Goal: Transaction & Acquisition: Purchase product/service

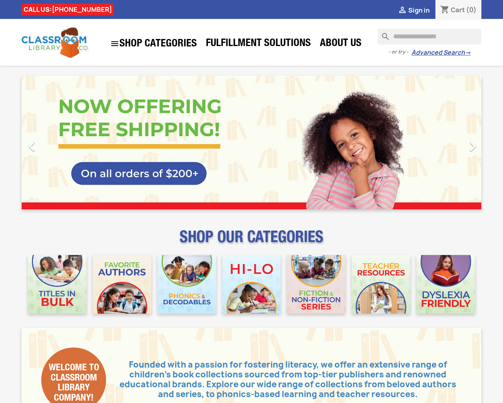
type input "***"
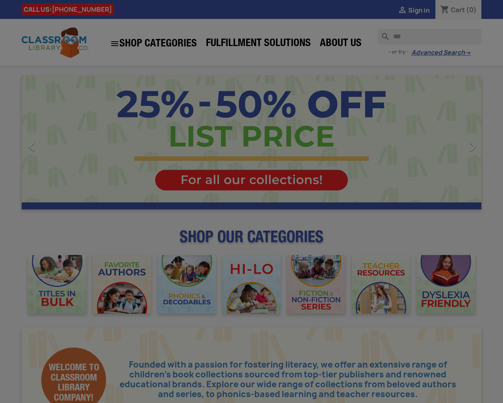
type button "e"
type input "*"
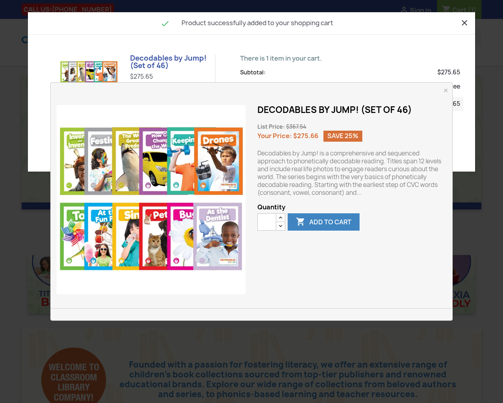
type button "e"
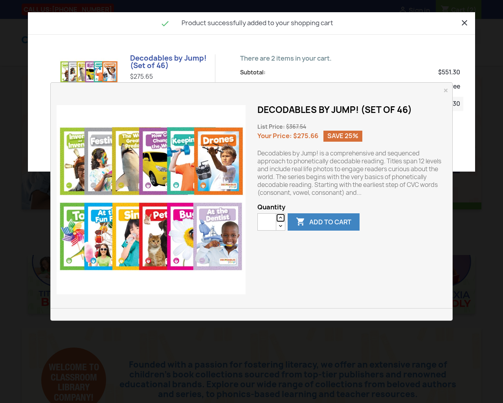
type button "e"
type input "*"
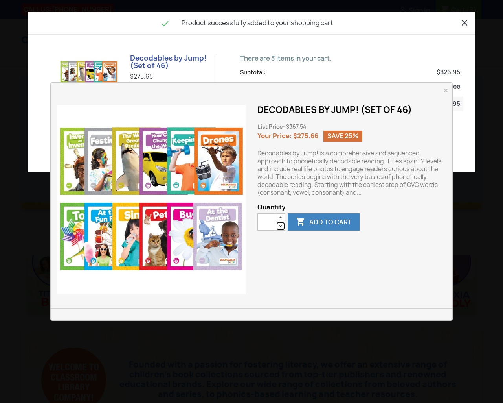
type button "e"
type input "*"
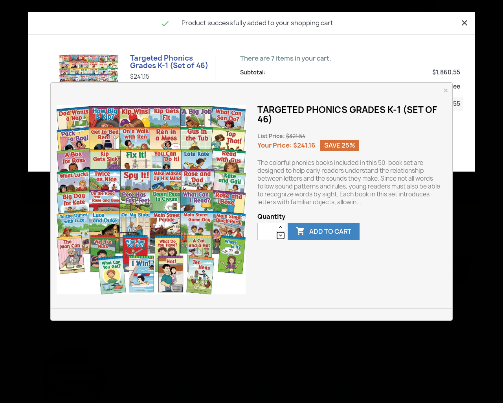
type button "e"
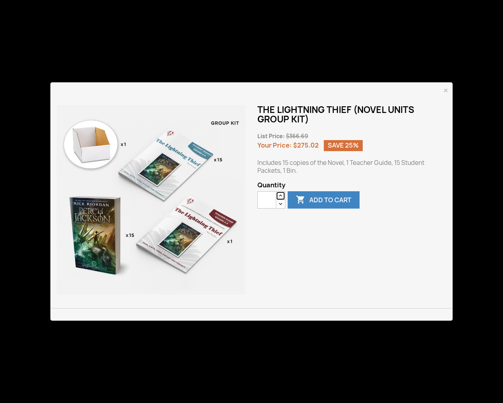
type button "e"
type input "*"
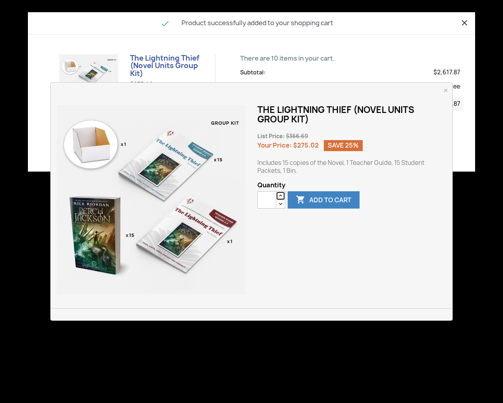
type button "e"
type input "*"
type button "e"
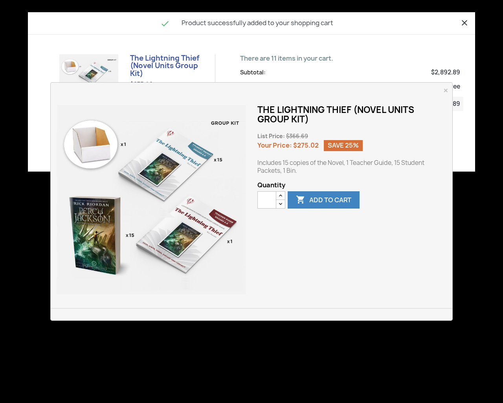
type input "*"
type button "e"
type input "*"
type button "e"
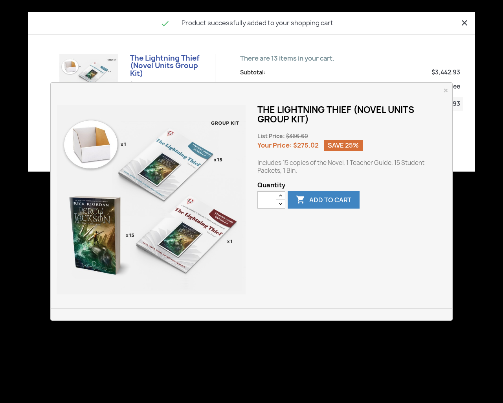
type button "e"
type input "*"
type button "e"
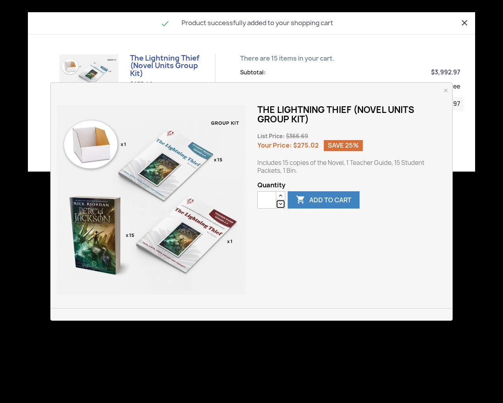
type input "*"
type button "e"
type input "*"
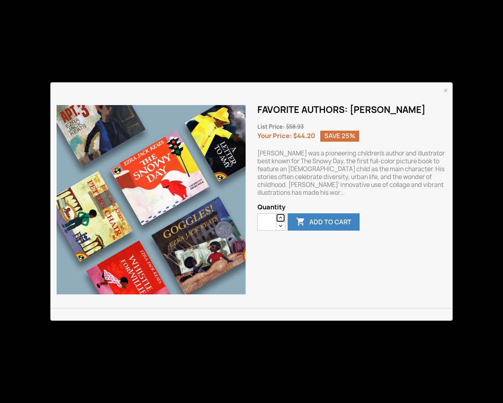
type button "e"
type input "*"
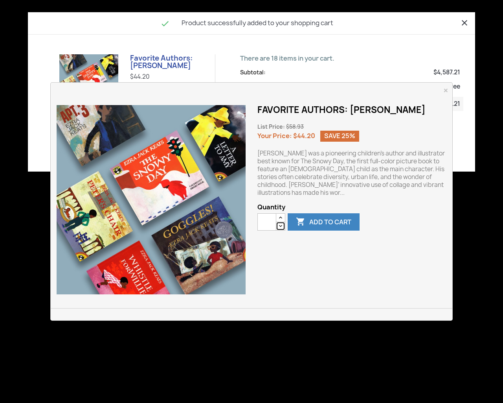
type button "e"
type input "*"
type button "e"
